Goal: Transaction & Acquisition: Book appointment/travel/reservation

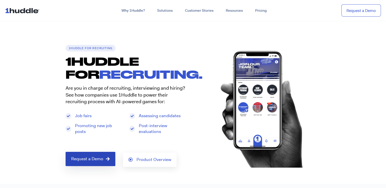
click at [106, 160] on icon at bounding box center [108, 159] width 4 height 4
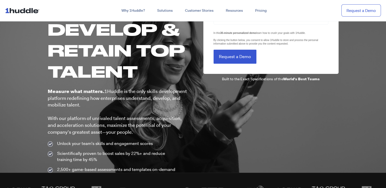
scroll to position [36, 0]
click at [223, 56] on input "Request a Demo" at bounding box center [235, 57] width 43 height 14
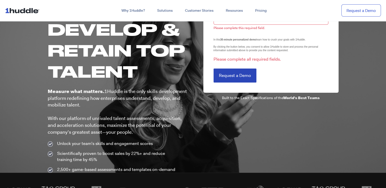
scroll to position [0, 0]
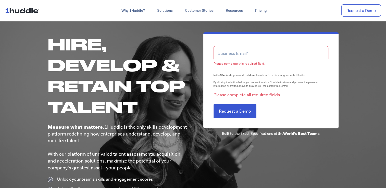
click at [227, 55] on input "email" at bounding box center [271, 53] width 115 height 14
click at [205, 78] on div "Please complete this required field. LTLS (Last Touch Lead Source) In this 30-m…" at bounding box center [271, 80] width 135 height 96
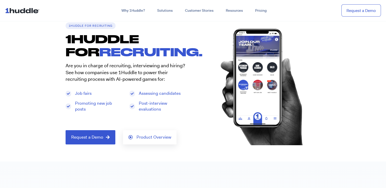
scroll to position [22, 0]
click at [137, 137] on span "Product Overview" at bounding box center [154, 137] width 35 height 5
